Goal: Task Accomplishment & Management: Use online tool/utility

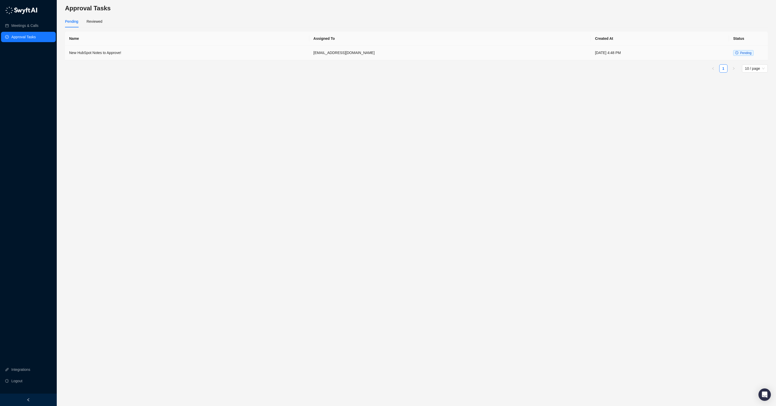
click at [329, 53] on td "[EMAIL_ADDRESS][DOMAIN_NAME]" at bounding box center [451, 53] width 282 height 14
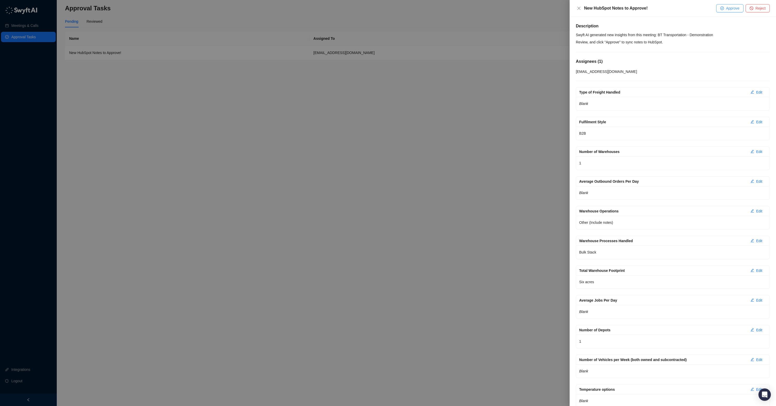
click at [731, 9] on span "Approve" at bounding box center [732, 8] width 13 height 6
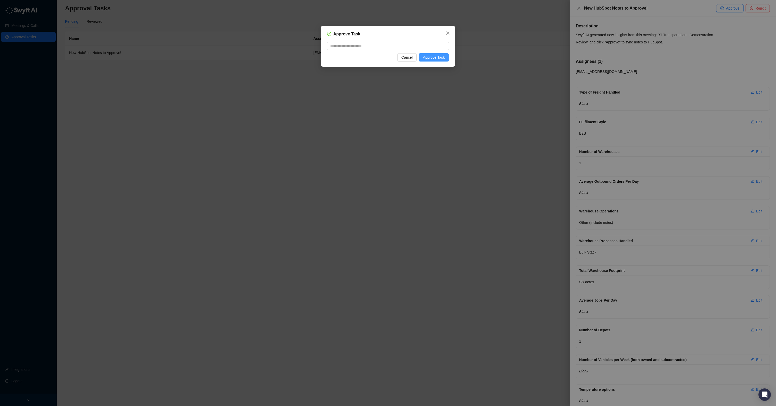
click at [435, 60] on span "Approve Task" at bounding box center [434, 57] width 22 height 6
